Goal: Task Accomplishment & Management: Manage account settings

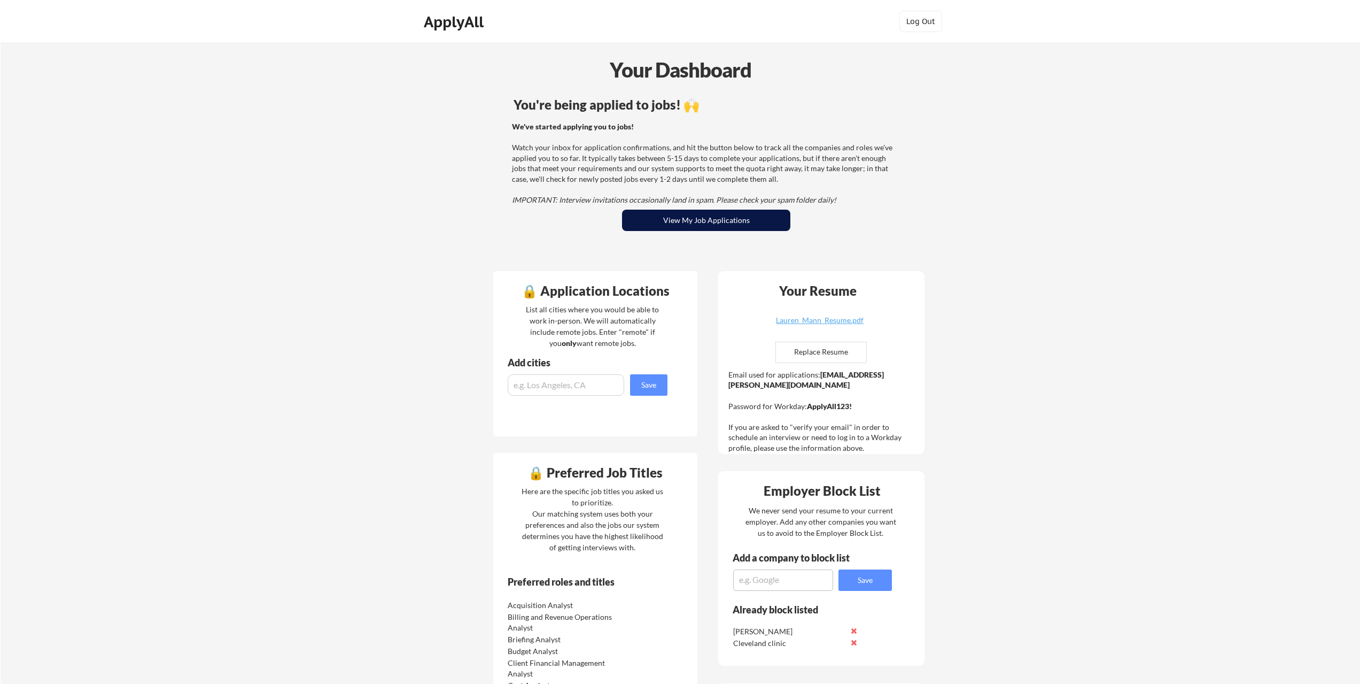
click at [705, 221] on button "View My Job Applications" at bounding box center [706, 220] width 168 height 21
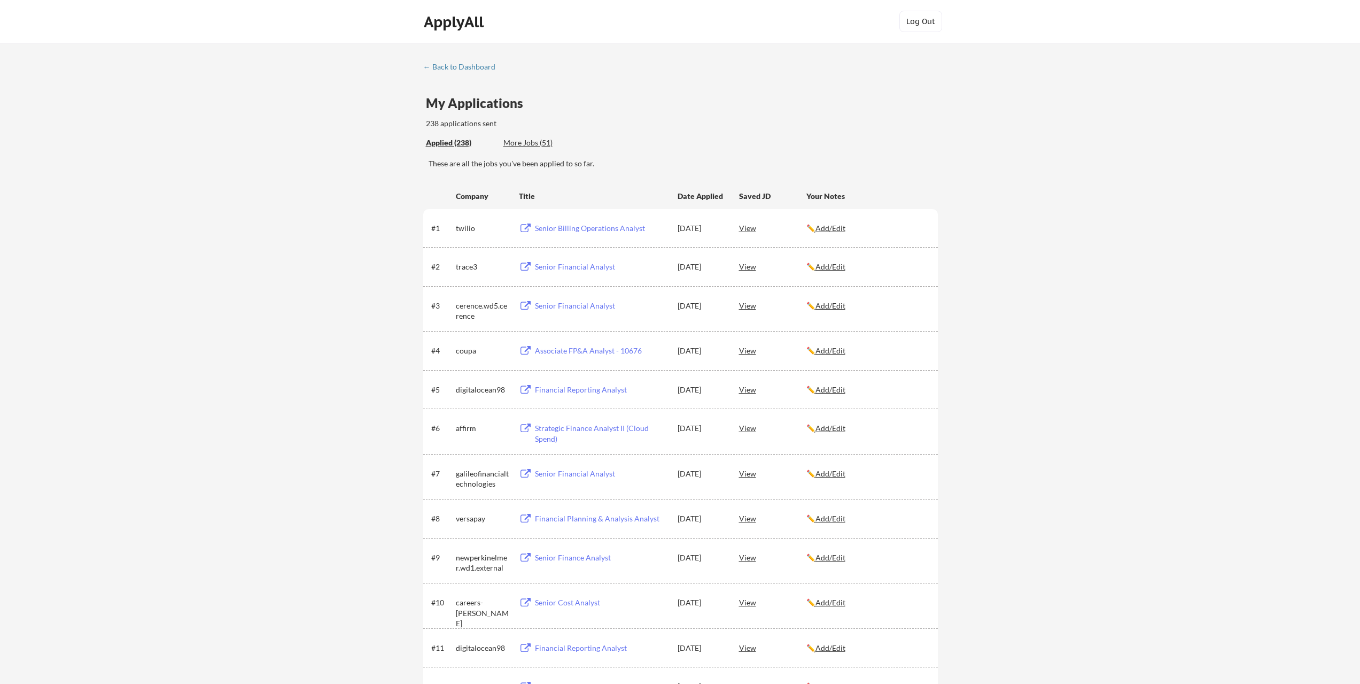
click at [529, 140] on div "More Jobs (51)" at bounding box center [542, 142] width 79 height 11
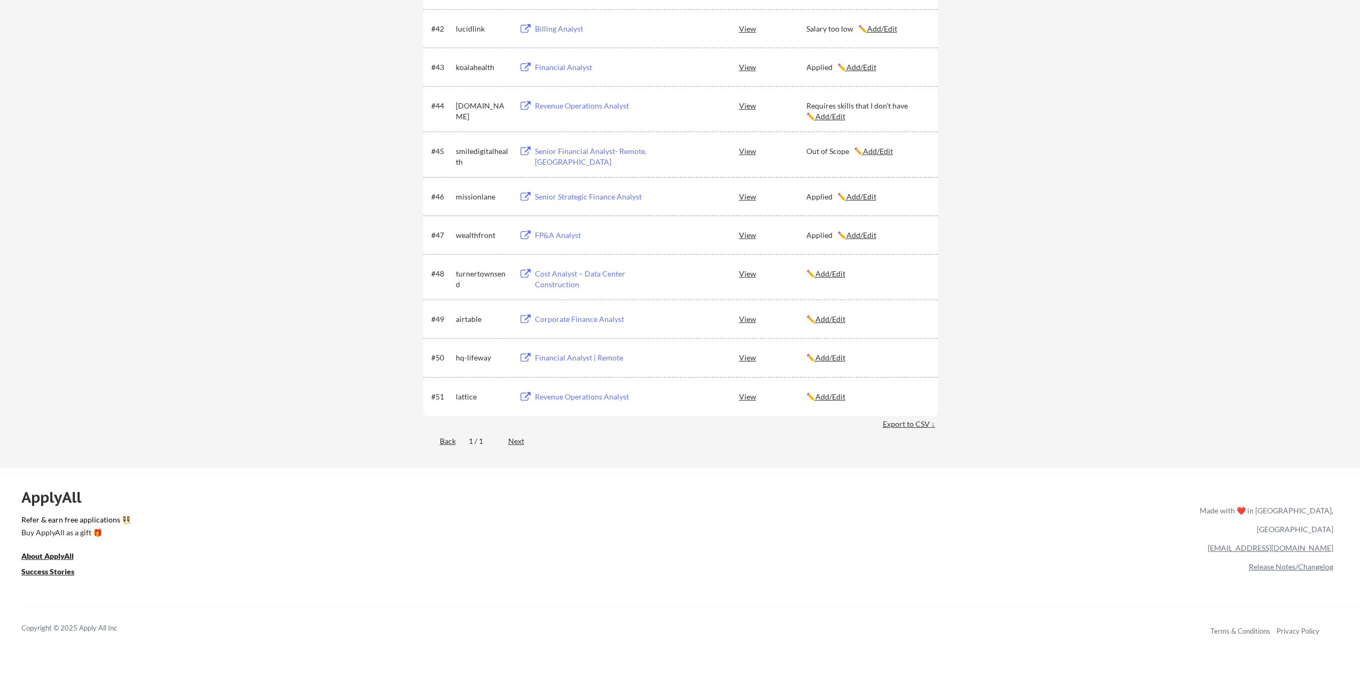
scroll to position [1978, 0]
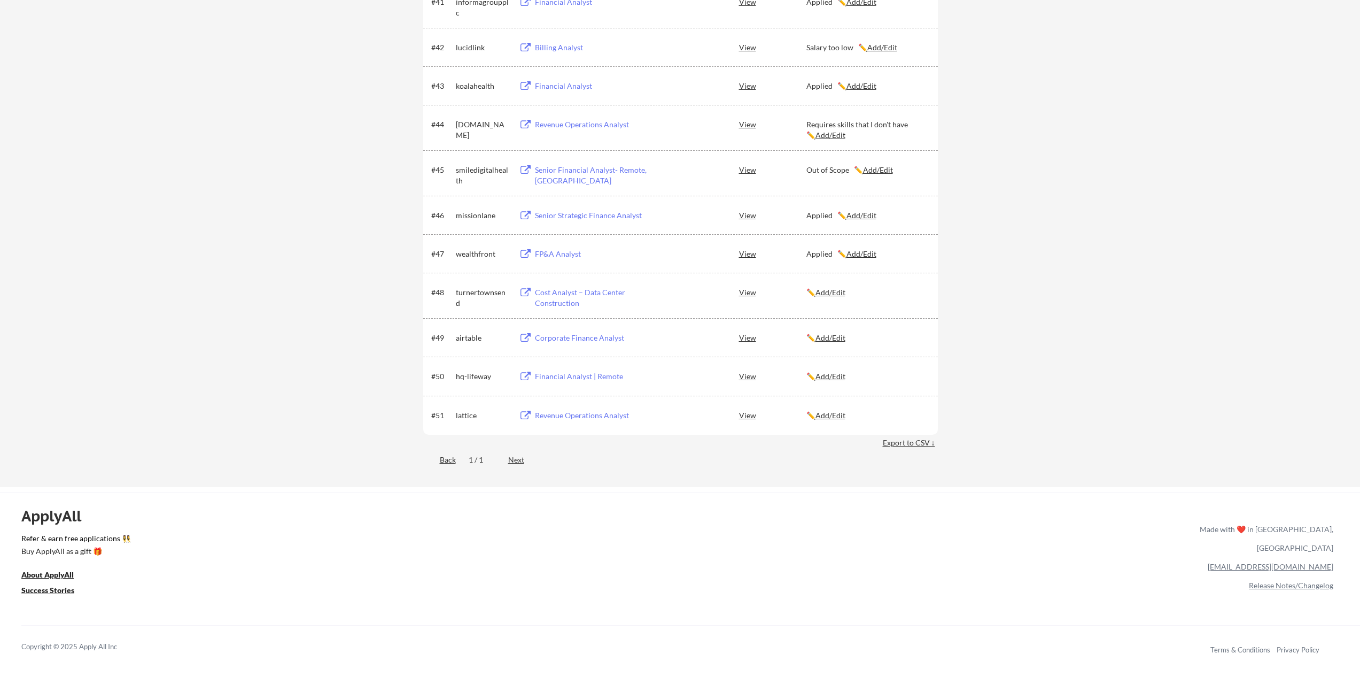
click at [833, 414] on u "Add/Edit" at bounding box center [831, 414] width 30 height 9
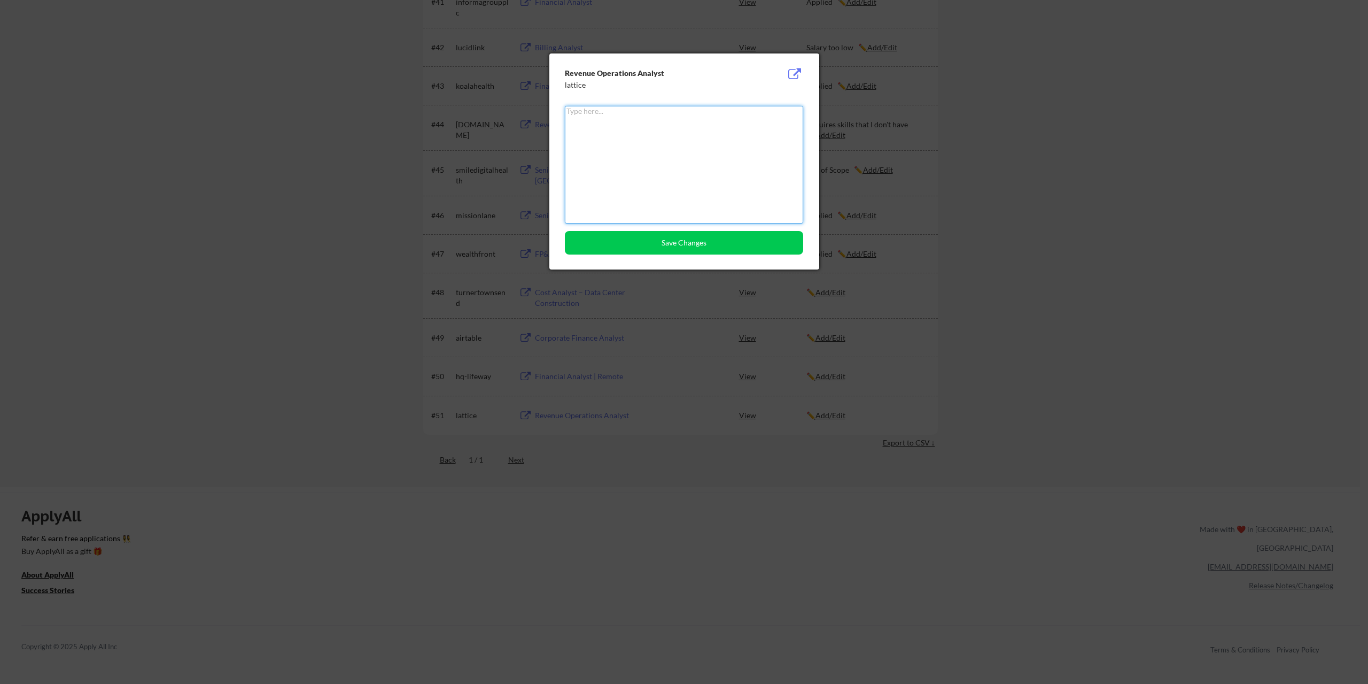
click at [675, 128] on textarea at bounding box center [684, 165] width 238 height 118
type textarea "too religious"
click at [677, 238] on button "Save Changes" at bounding box center [684, 243] width 238 height 24
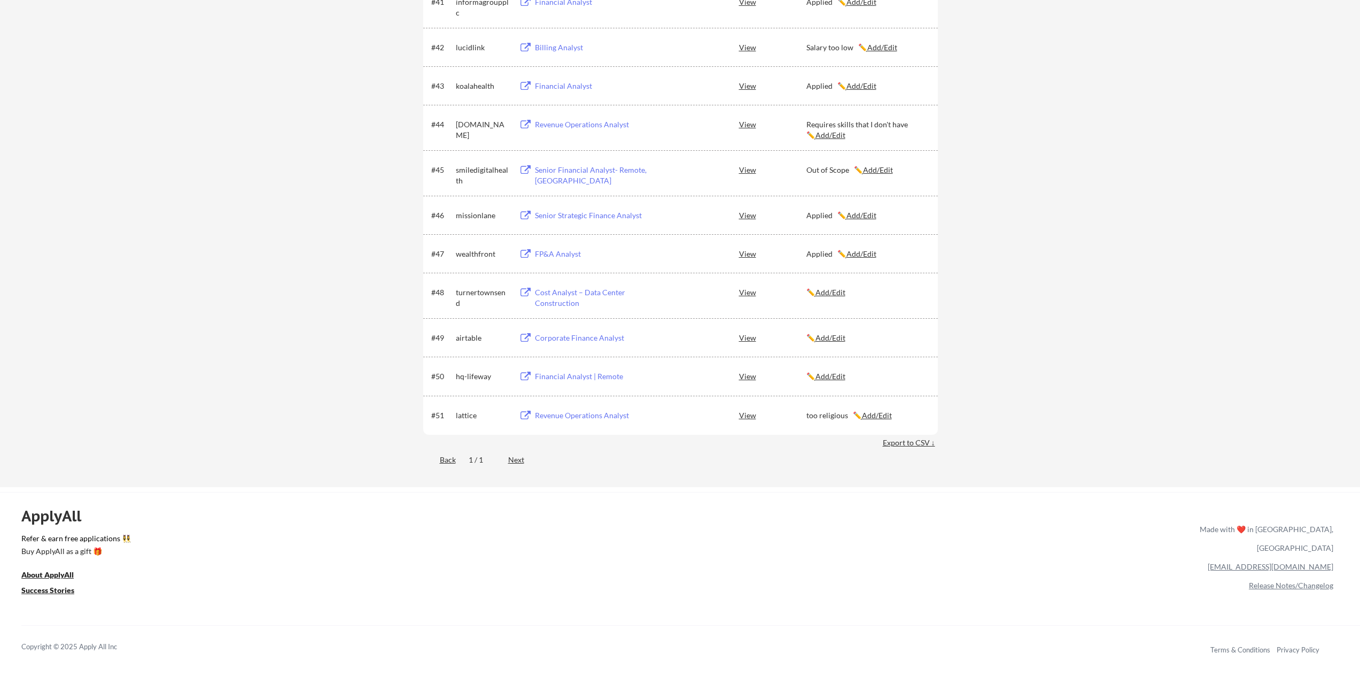
click at [836, 376] on u "Add/Edit" at bounding box center [831, 375] width 30 height 9
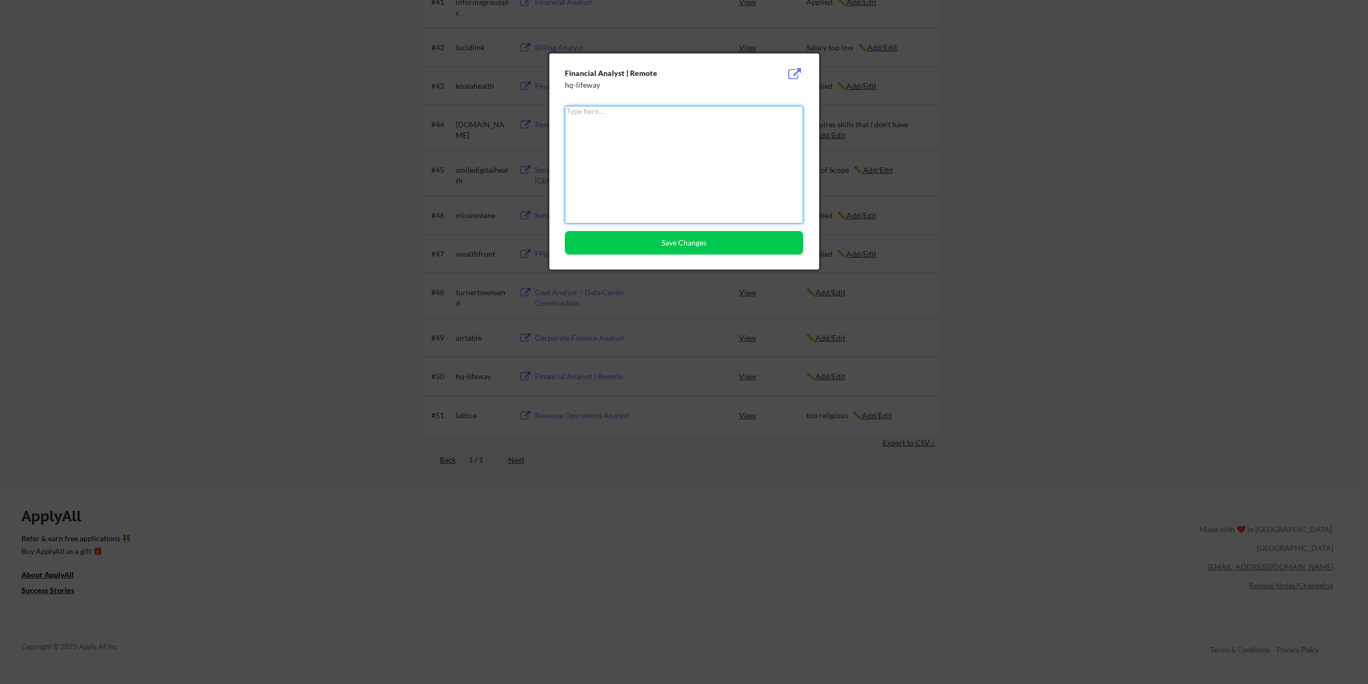
click at [655, 123] on textarea at bounding box center [684, 165] width 238 height 118
click at [642, 122] on textarea at bounding box center [684, 165] width 238 height 118
click at [1035, 113] on div at bounding box center [684, 342] width 1368 height 684
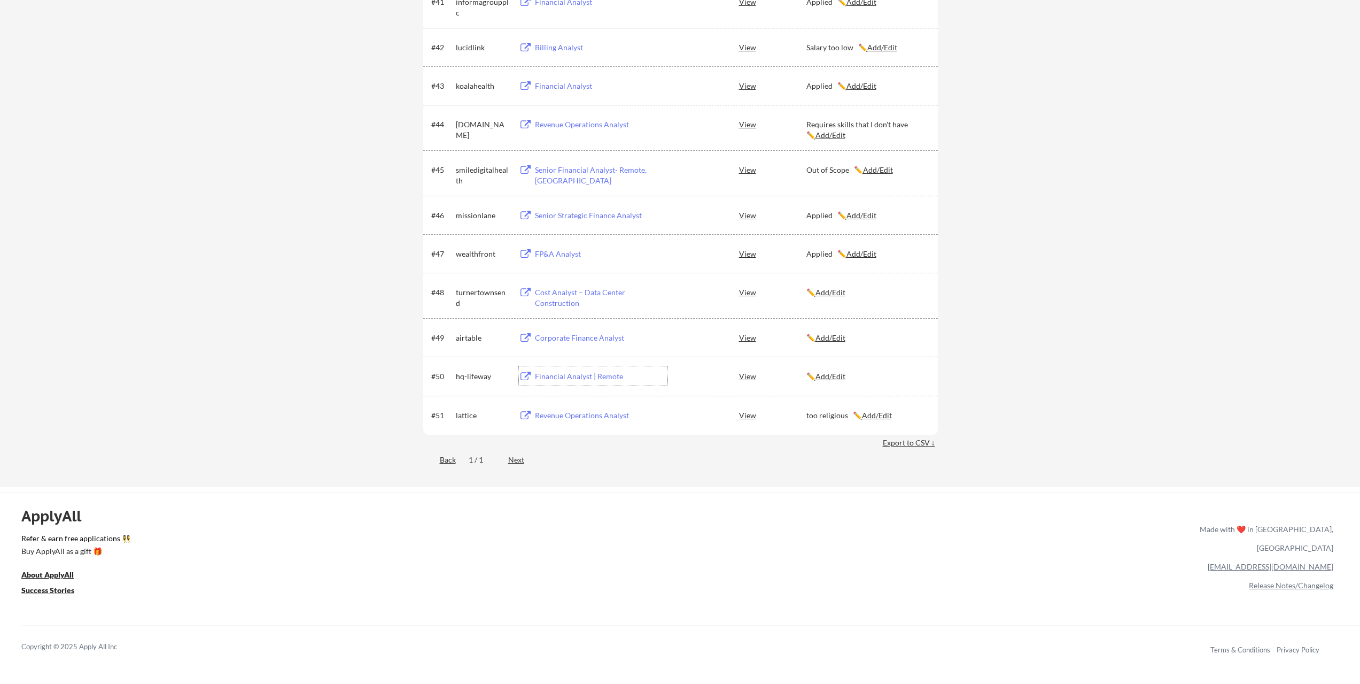
click at [577, 371] on div "Financial Analyst | Remote" at bounding box center [601, 376] width 133 height 11
click at [884, 417] on u "Add/Edit" at bounding box center [877, 414] width 30 height 9
type textarea "too religious"
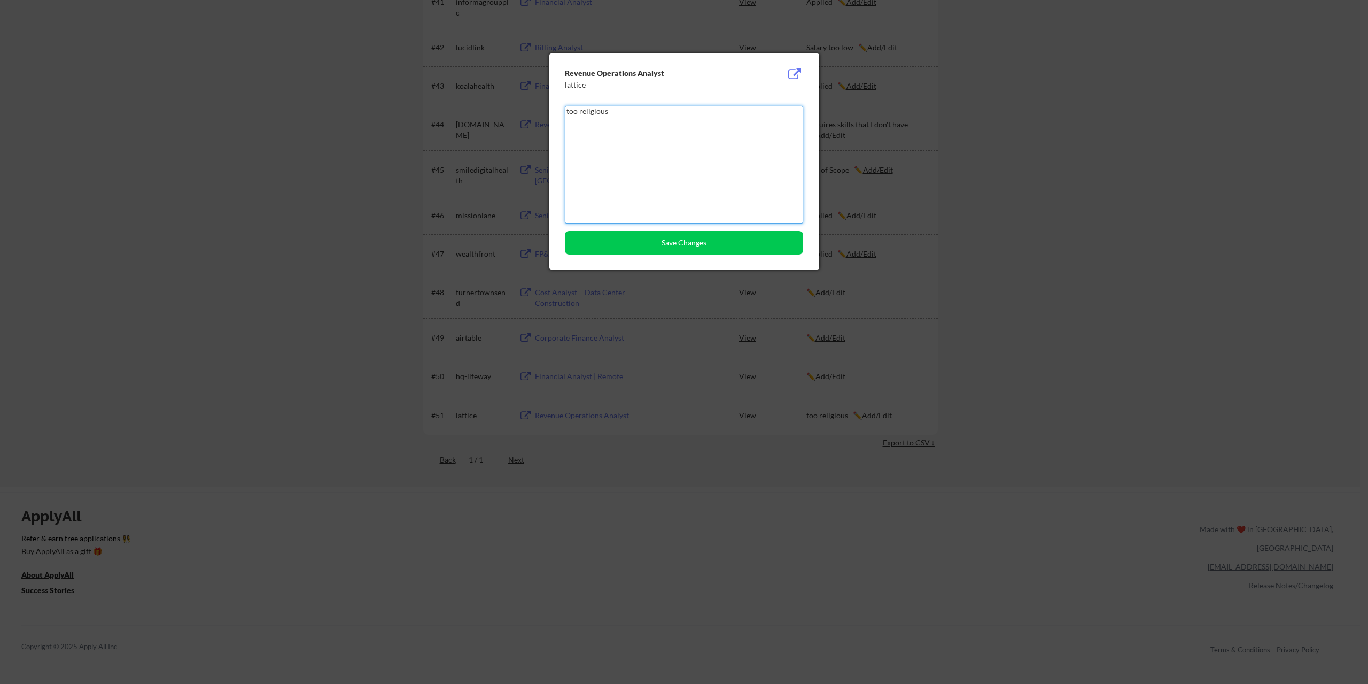
drag, startPoint x: 575, startPoint y: 110, endPoint x: 494, endPoint y: 108, distance: 80.7
click at [373, 241] on div at bounding box center [684, 342] width 1368 height 684
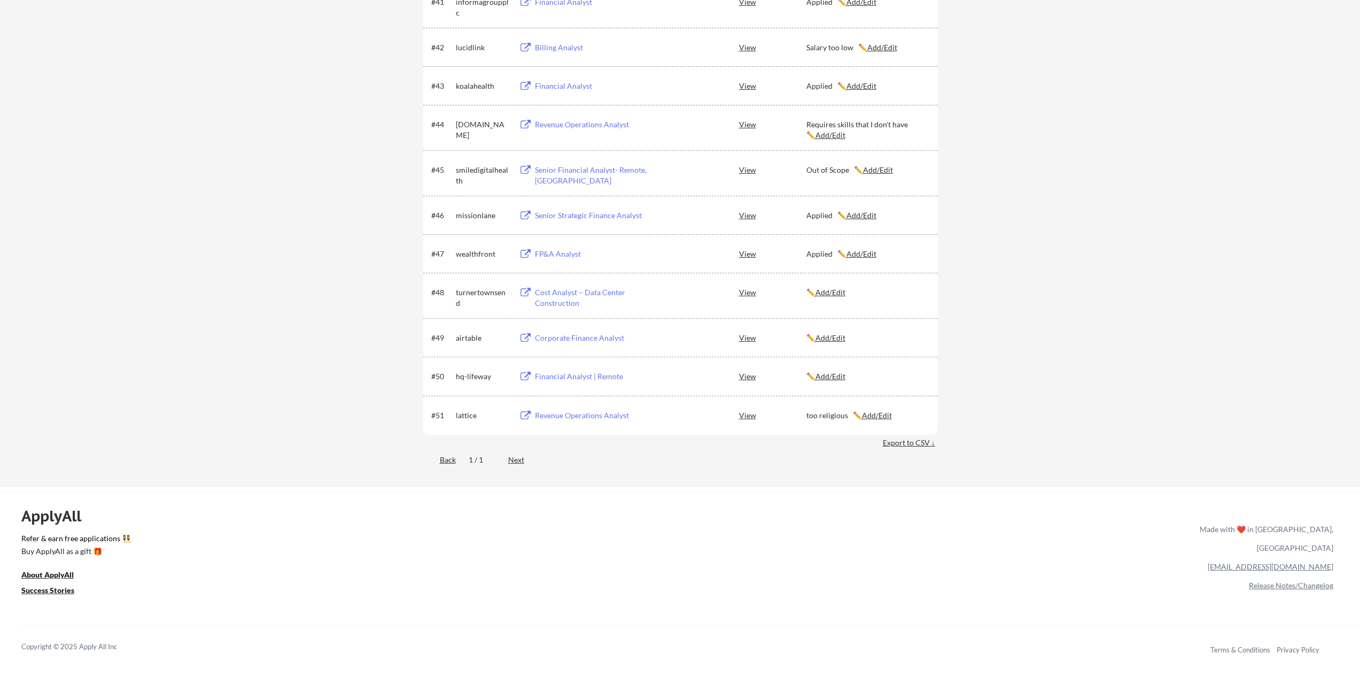
click at [836, 377] on u "Add/Edit" at bounding box center [831, 375] width 30 height 9
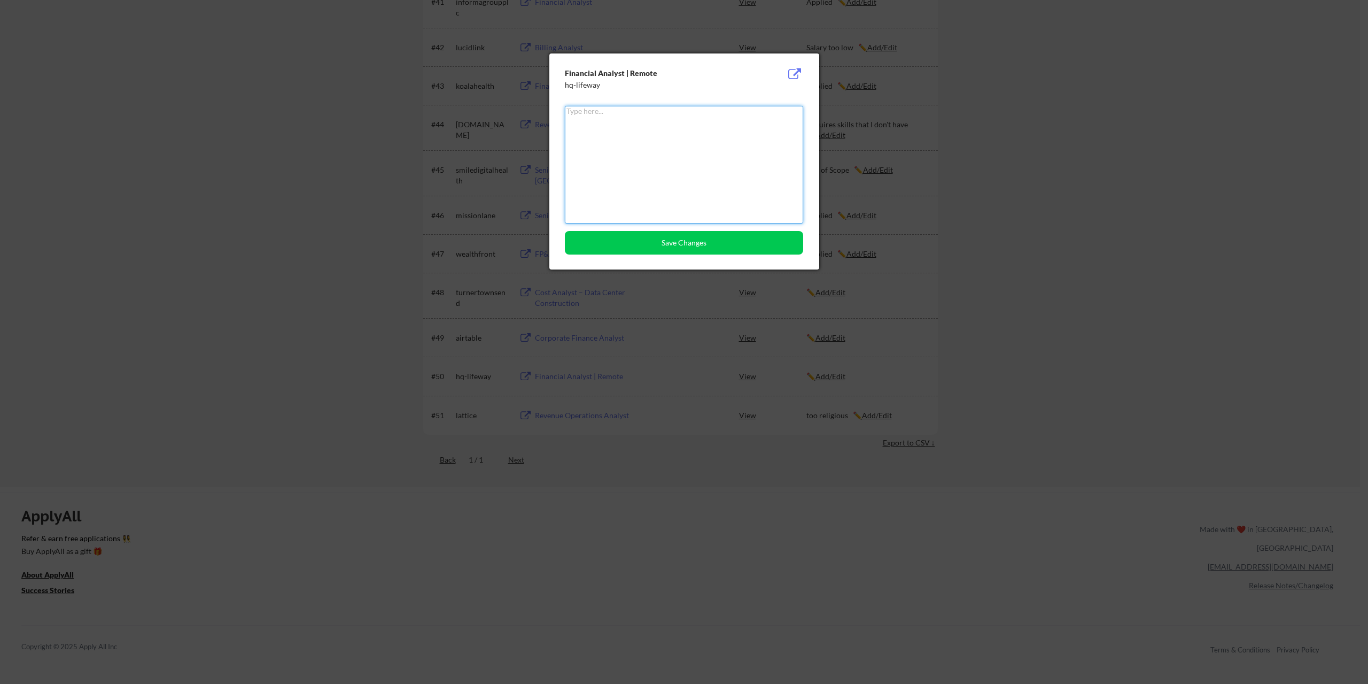
paste textarea "too religious"
type textarea "too religious"
click at [671, 250] on button "Save Changes" at bounding box center [684, 243] width 238 height 24
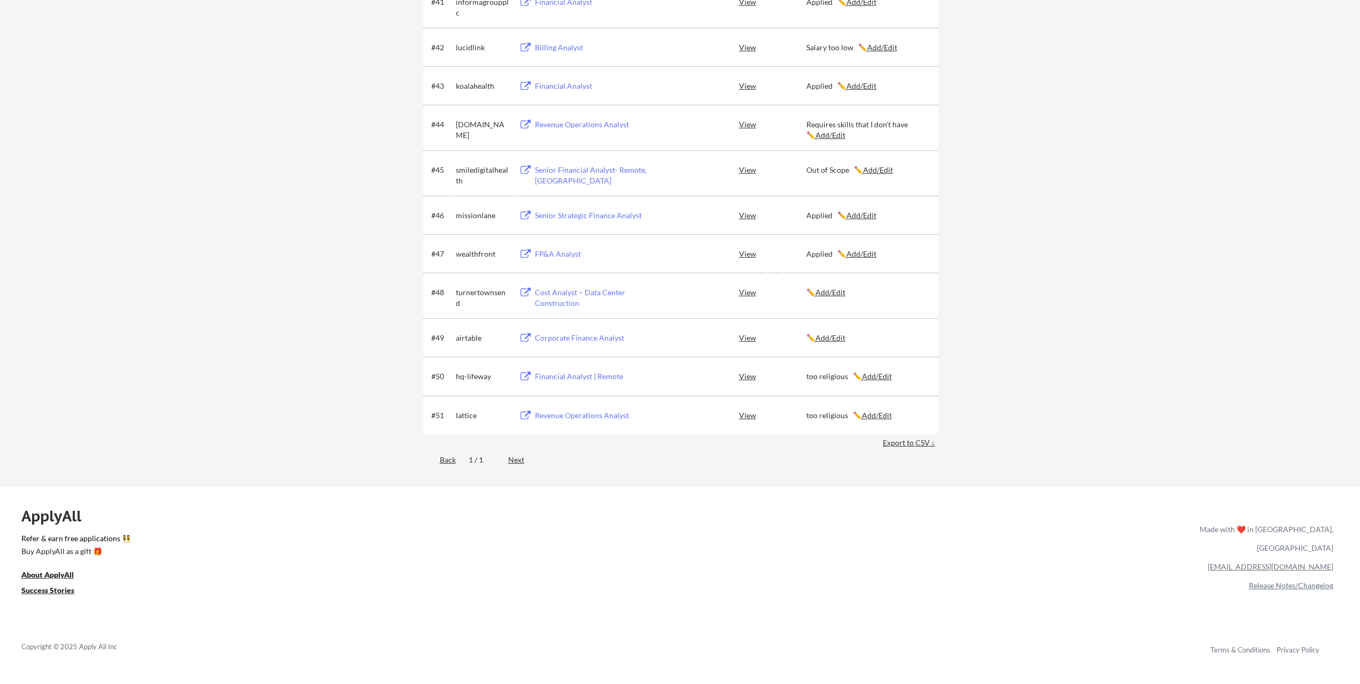
click at [592, 414] on div "Revenue Operations Analyst" at bounding box center [601, 415] width 133 height 11
click at [593, 338] on div "Corporate Finance Analyst" at bounding box center [601, 337] width 133 height 11
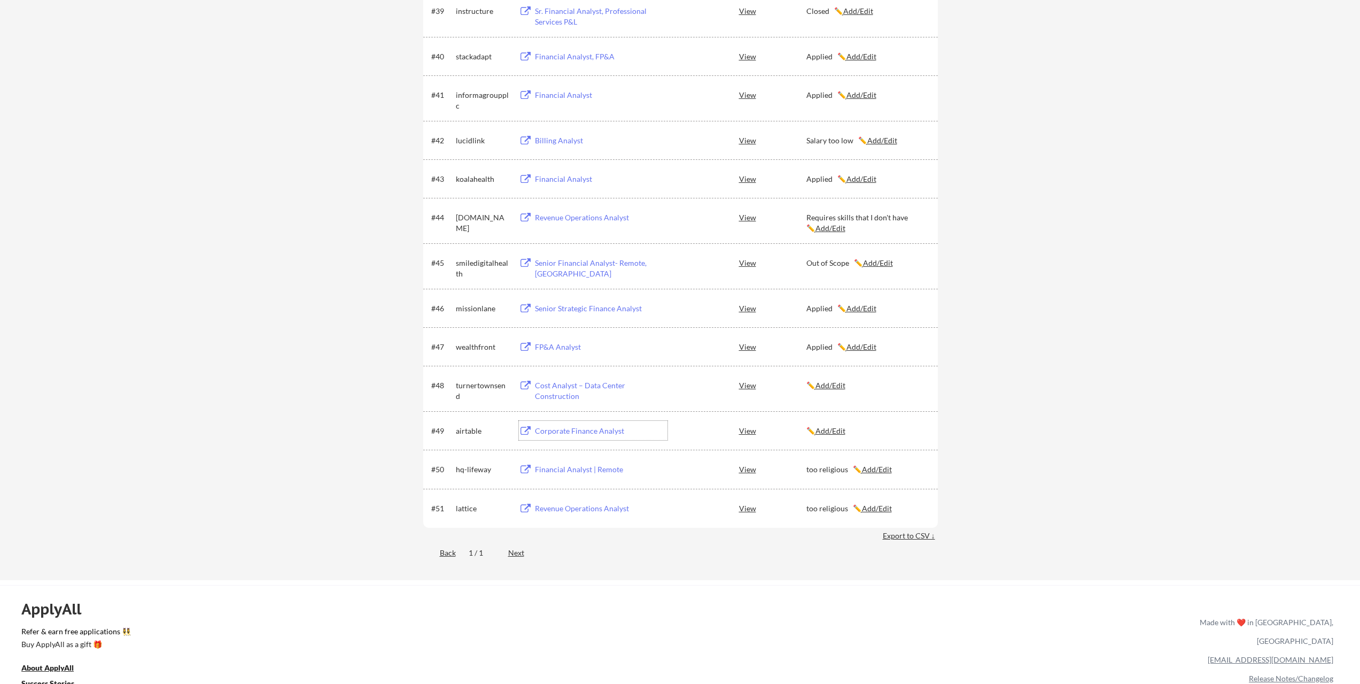
scroll to position [1764, 0]
